Goal: Task Accomplishment & Management: Use online tool/utility

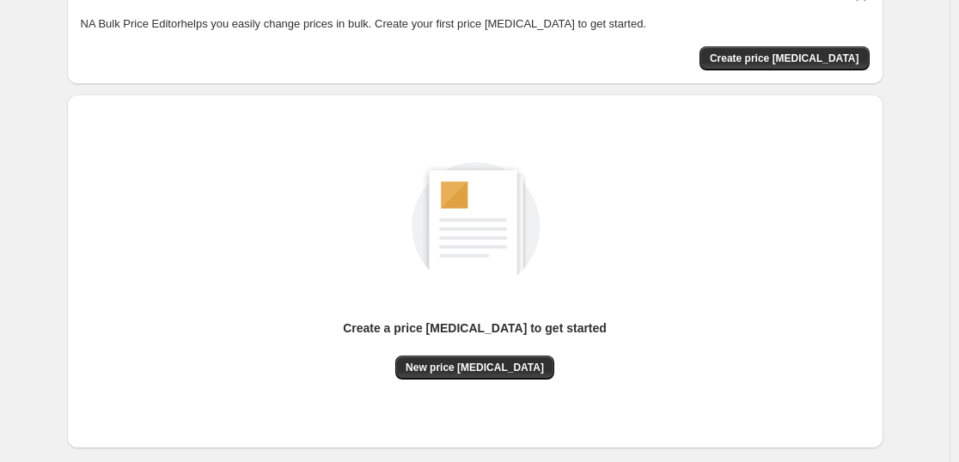
scroll to position [181, 0]
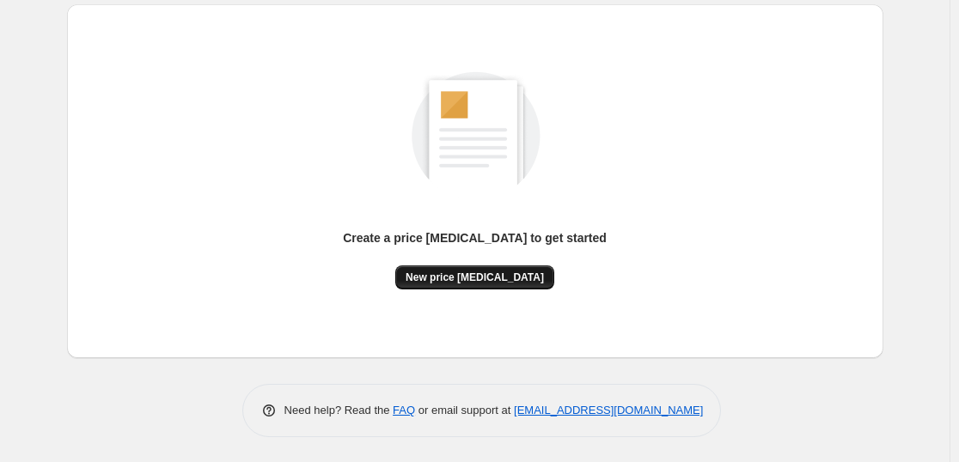
click at [510, 274] on span "New price [MEDICAL_DATA]" at bounding box center [475, 278] width 138 height 14
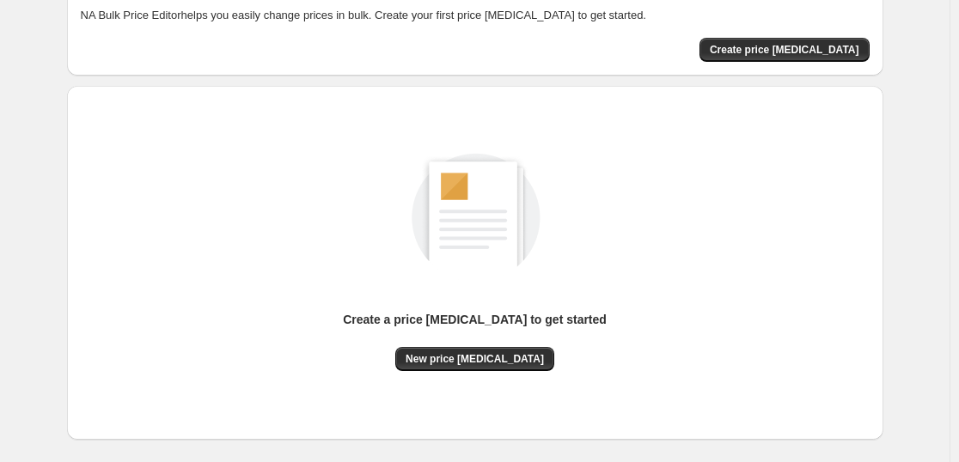
scroll to position [181, 0]
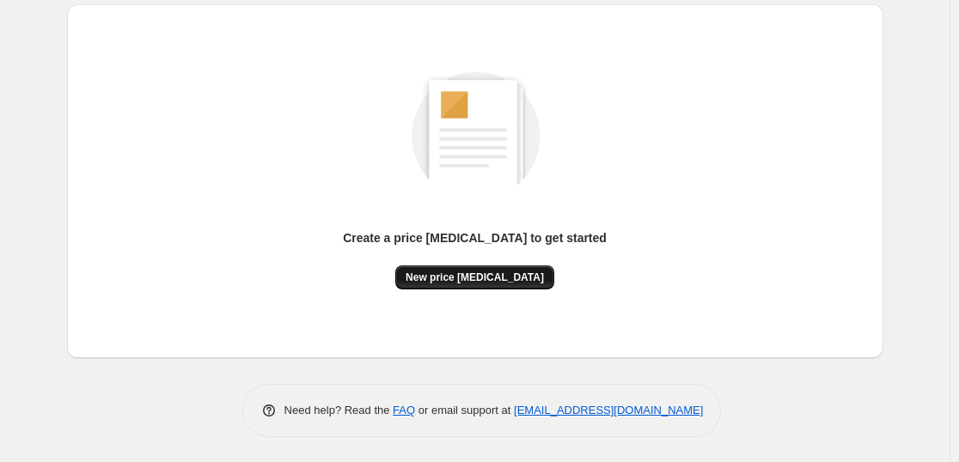
click at [499, 268] on button "New price [MEDICAL_DATA]" at bounding box center [474, 278] width 159 height 24
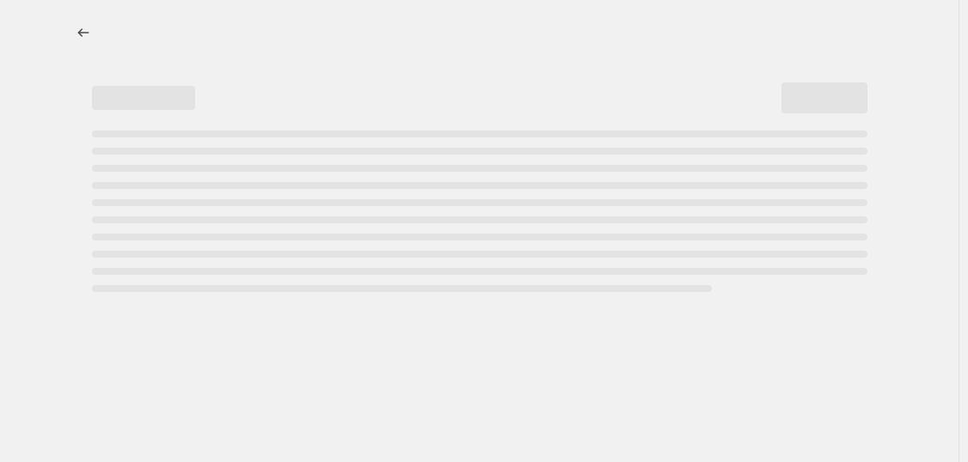
select select "percentage"
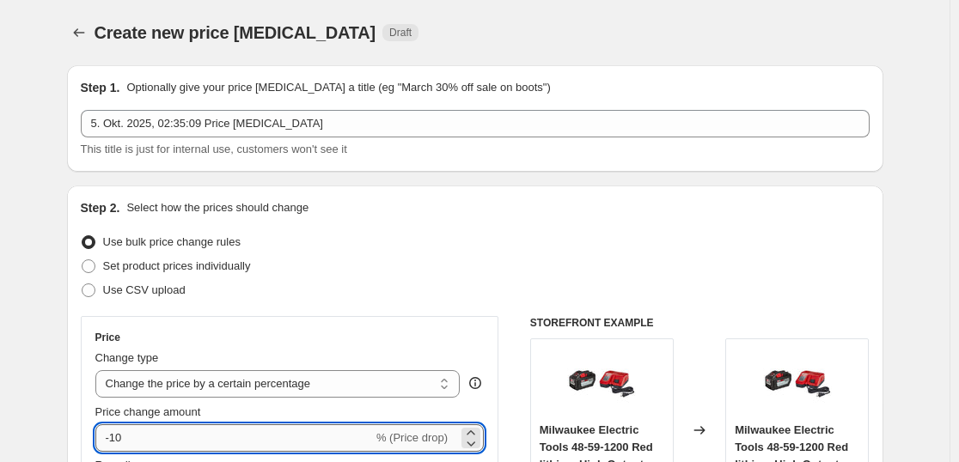
click at [201, 428] on input "-10" at bounding box center [234, 439] width 278 height 28
type input "-1"
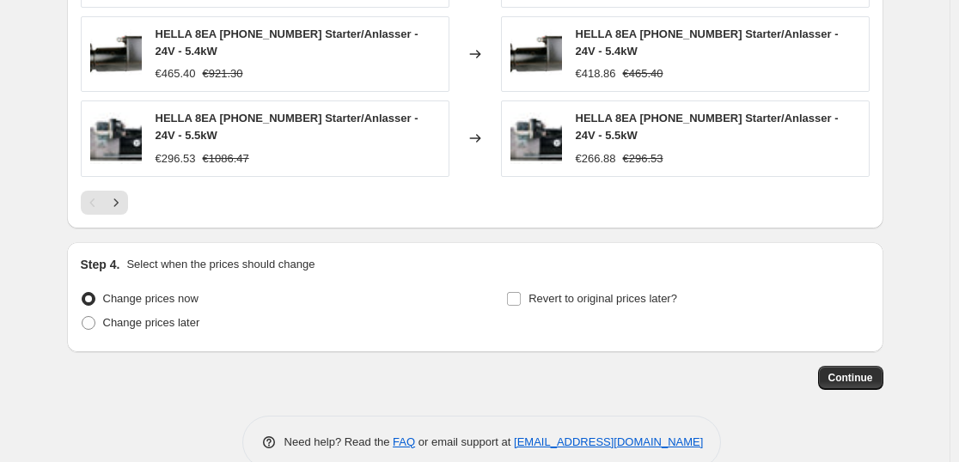
scroll to position [1279, 0]
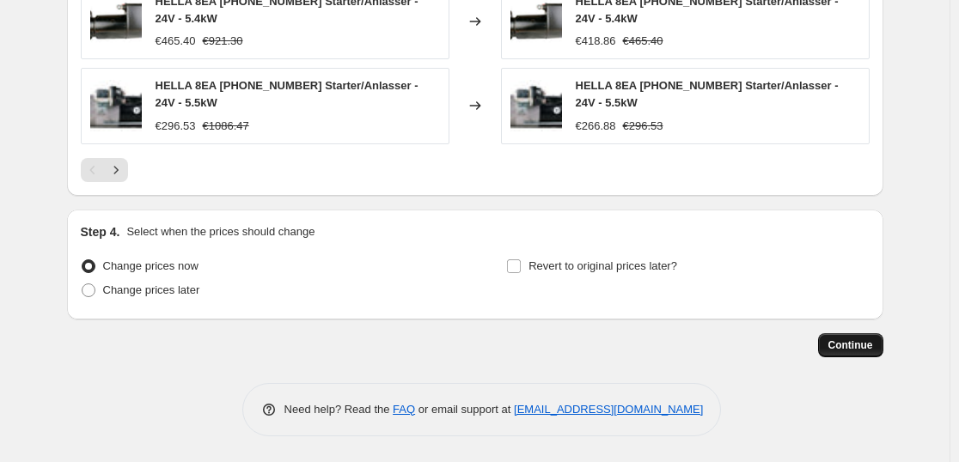
type input "-35"
click at [839, 335] on button "Continue" at bounding box center [850, 346] width 65 height 24
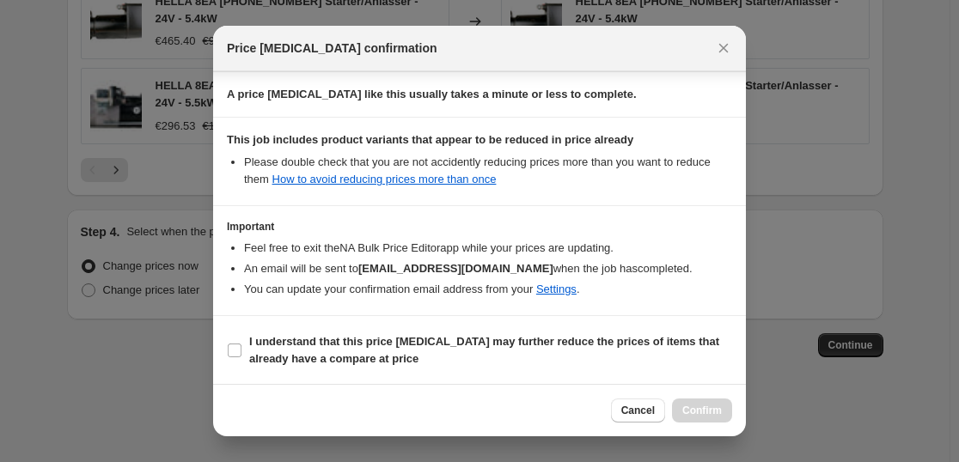
scroll to position [261, 0]
drag, startPoint x: 517, startPoint y: 344, endPoint x: 525, endPoint y: 337, distance: 11.0
click at [519, 340] on b "I understand that this price [MEDICAL_DATA] may further reduce the prices of it…" at bounding box center [484, 349] width 470 height 30
click at [242, 343] on input "I understand that this price [MEDICAL_DATA] may further reduce the prices of it…" at bounding box center [235, 350] width 14 height 14
checkbox input "true"
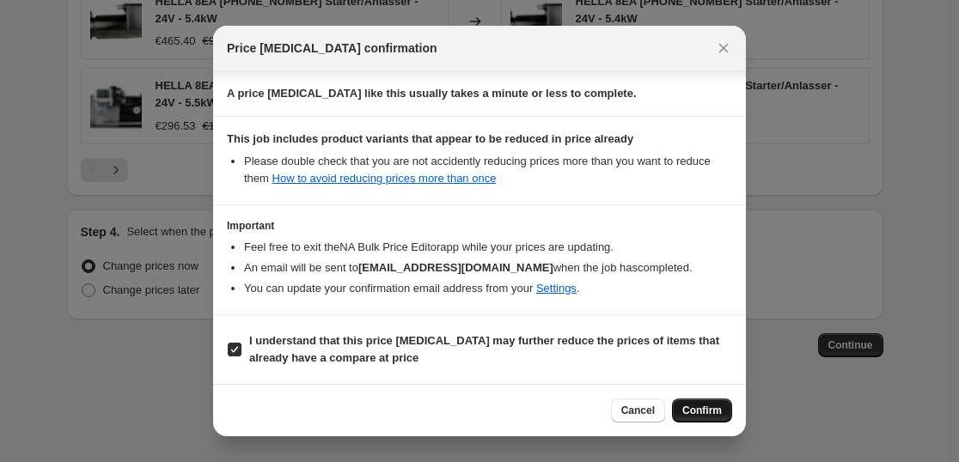
click at [695, 409] on span "Confirm" at bounding box center [703, 411] width 40 height 14
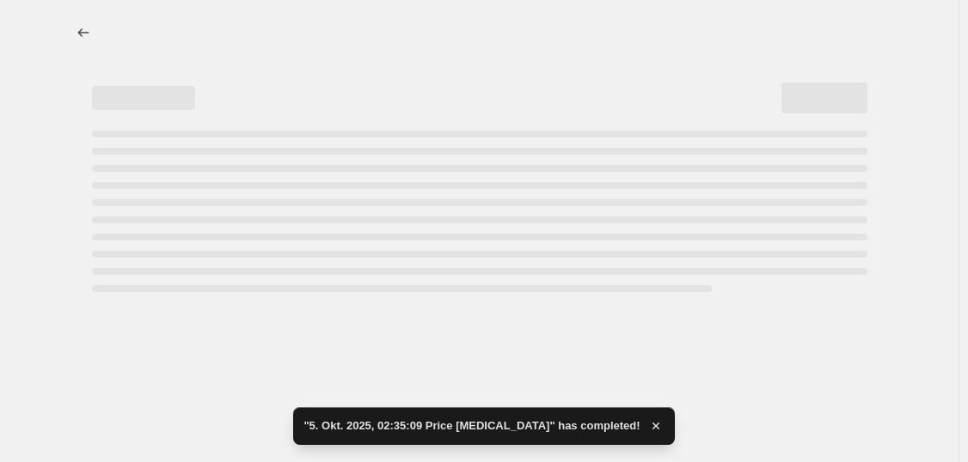
select select "percentage"
